Goal: Information Seeking & Learning: Learn about a topic

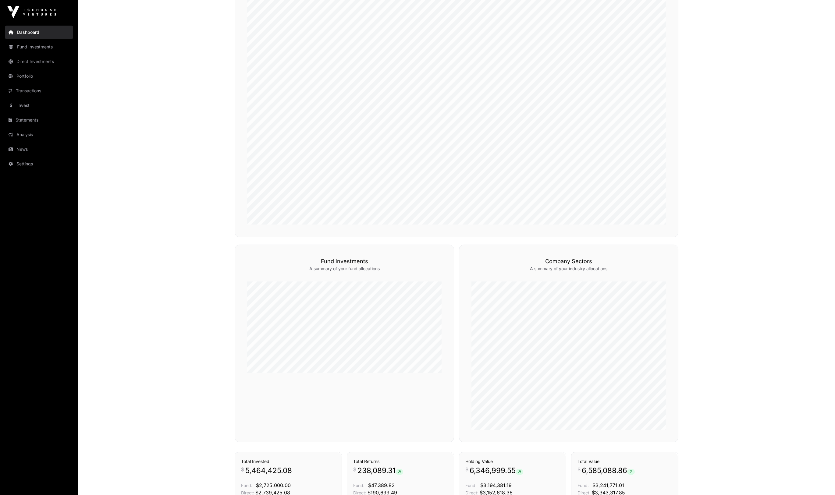
scroll to position [319, 0]
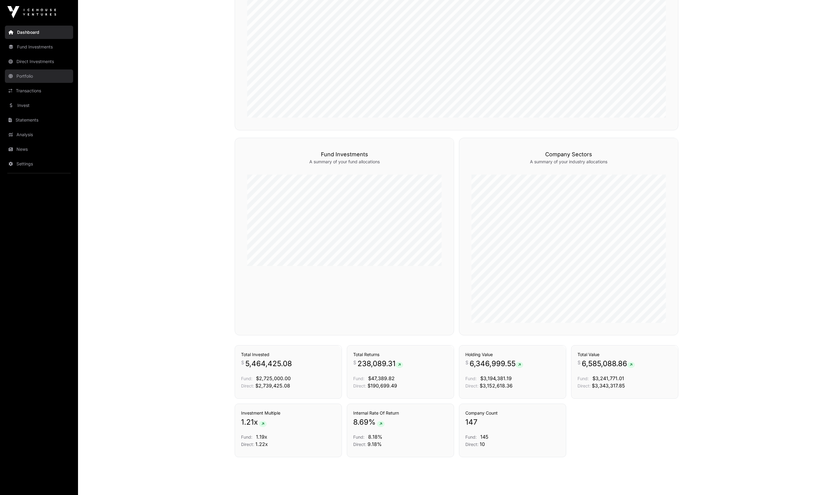
click at [37, 75] on link "Portfolio" at bounding box center [39, 75] width 68 height 13
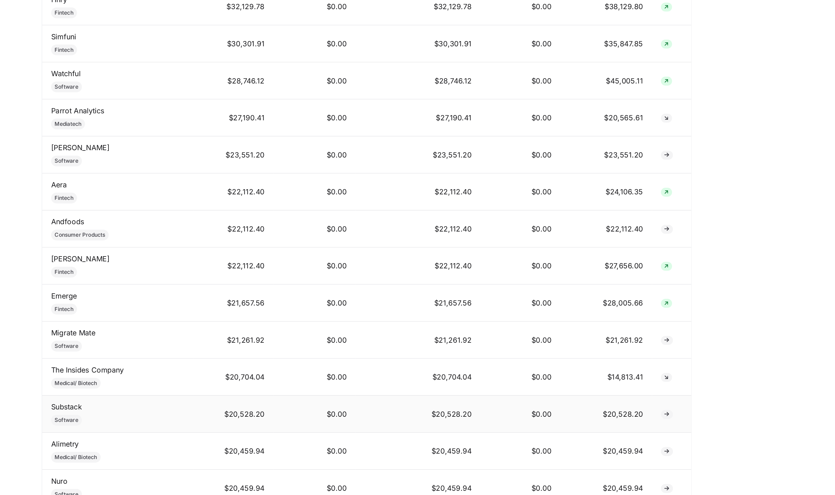
scroll to position [631, 0]
click at [246, 482] on link "Nuro" at bounding box center [246, 485] width 11 height 6
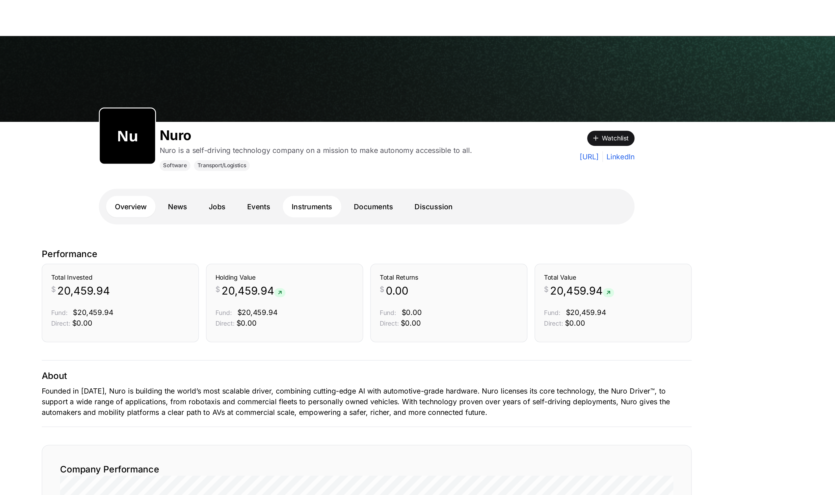
click at [419, 143] on link "Instruments" at bounding box center [419, 141] width 40 height 15
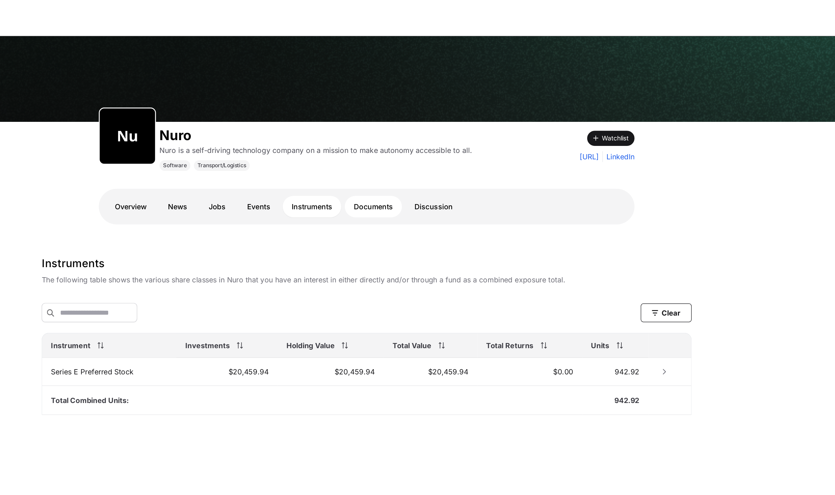
click at [459, 141] on link "Documents" at bounding box center [461, 141] width 39 height 15
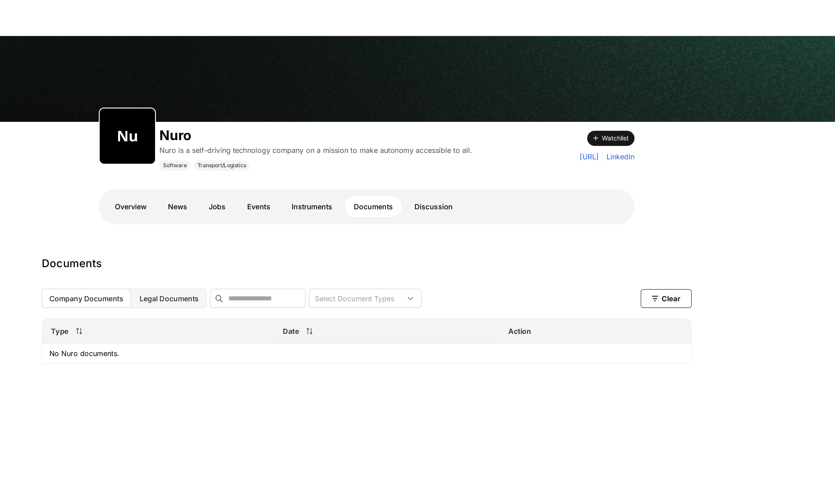
click at [329, 203] on span "Legal Documents" at bounding box center [321, 204] width 41 height 6
click at [328, 203] on span "Legal Documents" at bounding box center [321, 204] width 41 height 6
click at [279, 198] on button "Company Documents" at bounding box center [265, 203] width 61 height 13
click at [278, 203] on span "Company Documents" at bounding box center [265, 204] width 51 height 6
click at [382, 143] on link "Events" at bounding box center [383, 141] width 28 height 15
